Goal: Task Accomplishment & Management: Complete application form

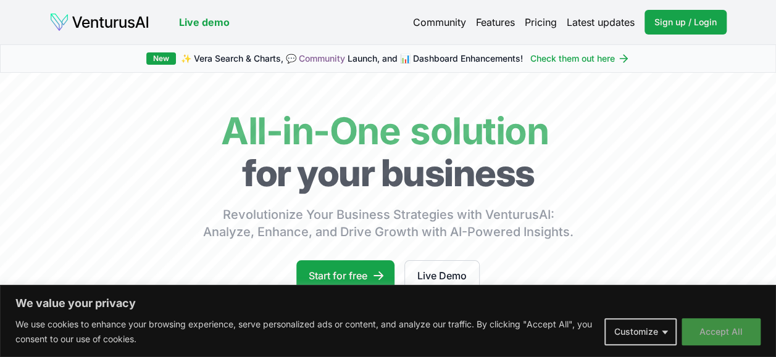
click at [751, 340] on button "Accept All" at bounding box center [721, 332] width 79 height 27
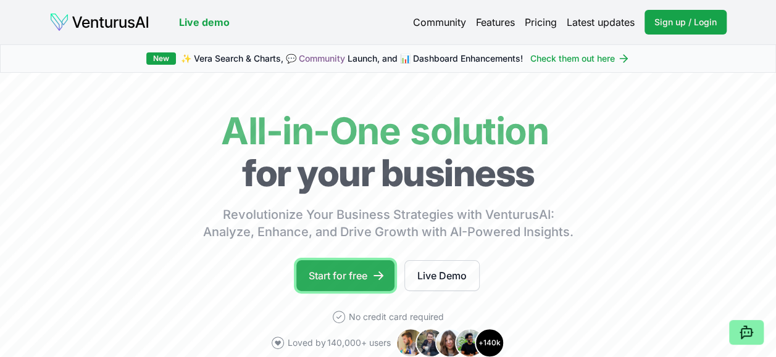
click at [378, 275] on icon at bounding box center [378, 276] width 10 height 9
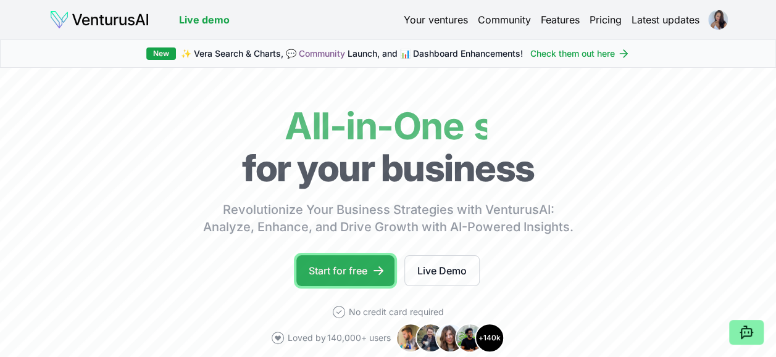
click at [359, 260] on link "Start for free" at bounding box center [345, 271] width 98 height 31
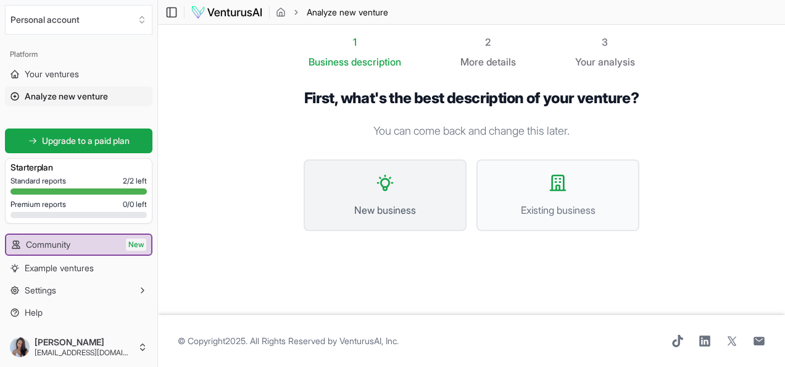
click at [399, 217] on span "New business" at bounding box center [385, 209] width 136 height 15
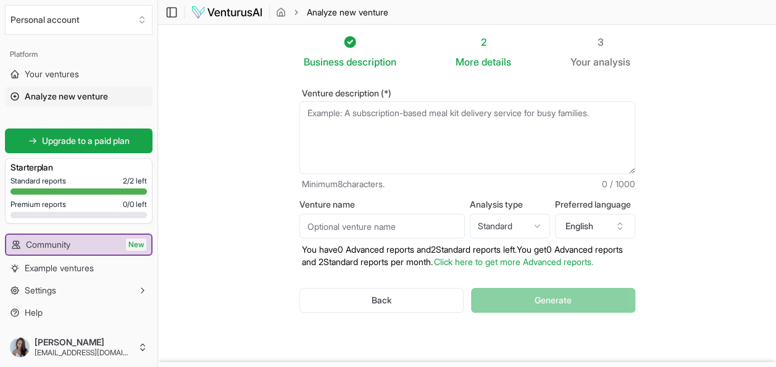
click at [456, 117] on textarea "Venture description (*)" at bounding box center [467, 137] width 336 height 73
